Goal: Navigation & Orientation: Find specific page/section

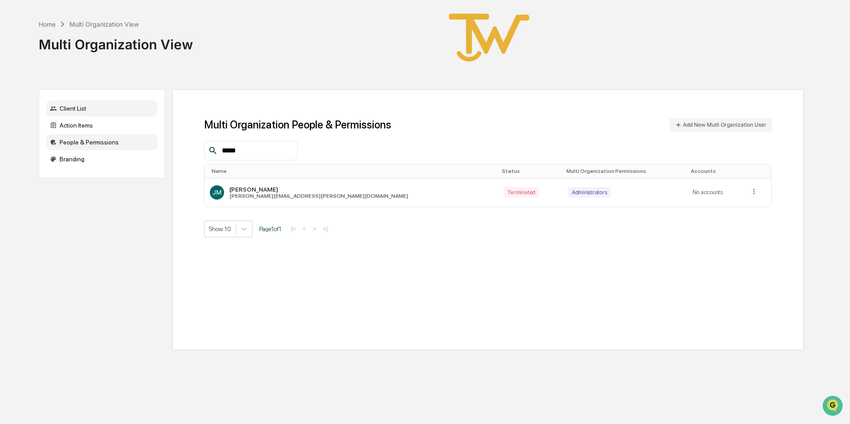
click at [78, 110] on div "Client List" at bounding box center [101, 108] width 111 height 16
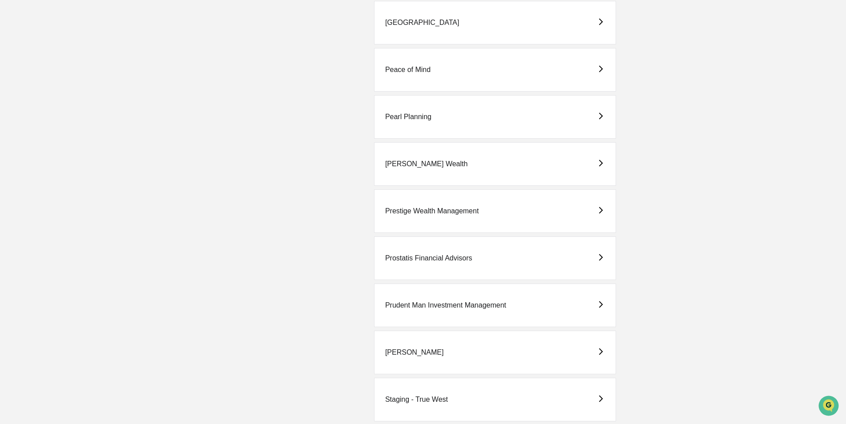
scroll to position [1601, 0]
click at [420, 114] on div "Peace of Mind" at bounding box center [495, 119] width 242 height 44
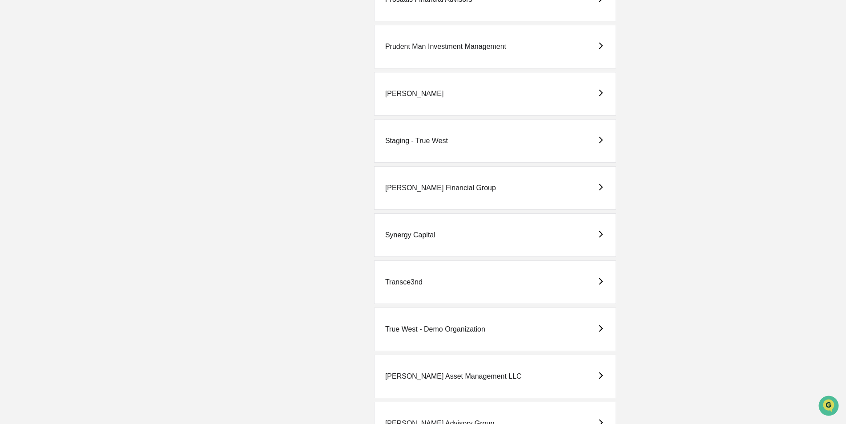
scroll to position [1910, 0]
click at [421, 134] on div "Staging - True West" at bounding box center [495, 139] width 242 height 44
